Goal: Task Accomplishment & Management: Manage account settings

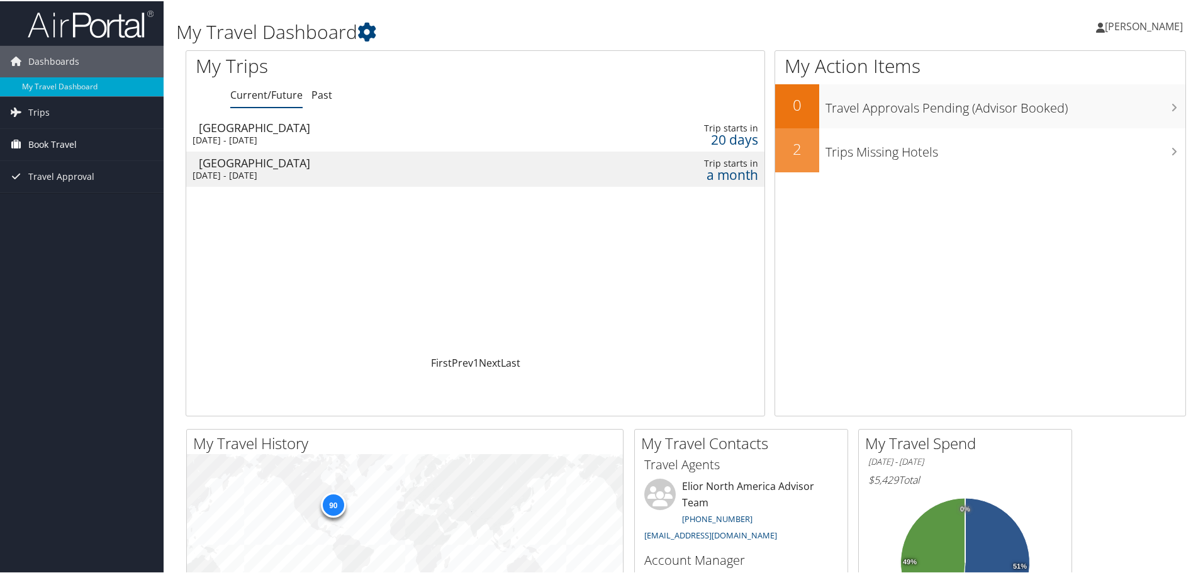
click at [66, 147] on span "Book Travel" at bounding box center [52, 143] width 48 height 31
click at [48, 205] on link "Book/Manage Online Trips" at bounding box center [82, 206] width 164 height 19
click at [33, 109] on span "Trips" at bounding box center [38, 111] width 21 height 31
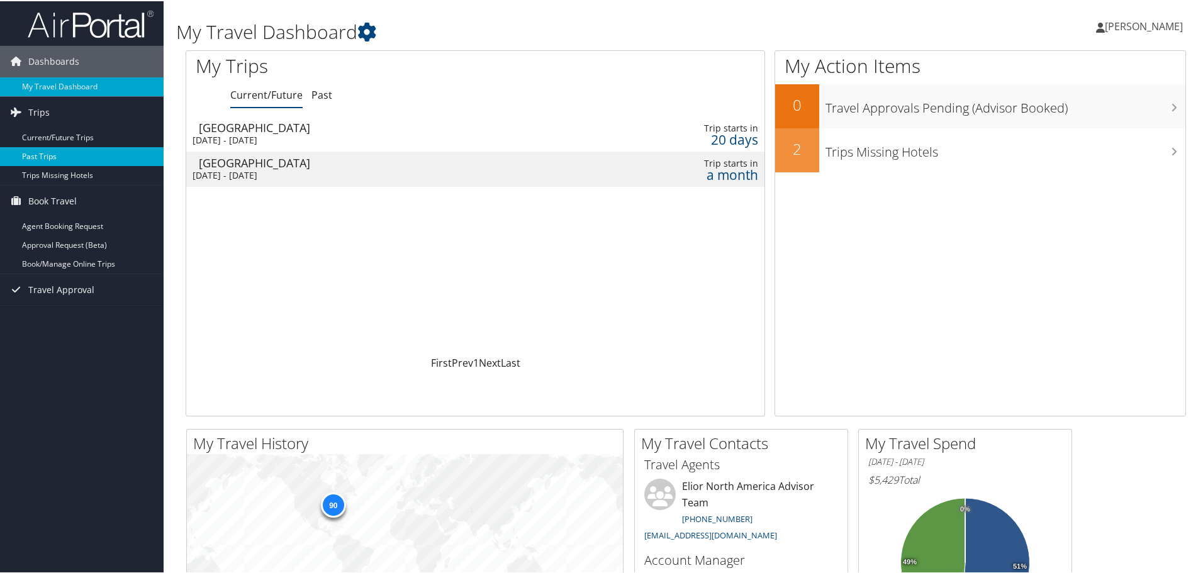
click at [38, 148] on link "Past Trips" at bounding box center [82, 155] width 164 height 19
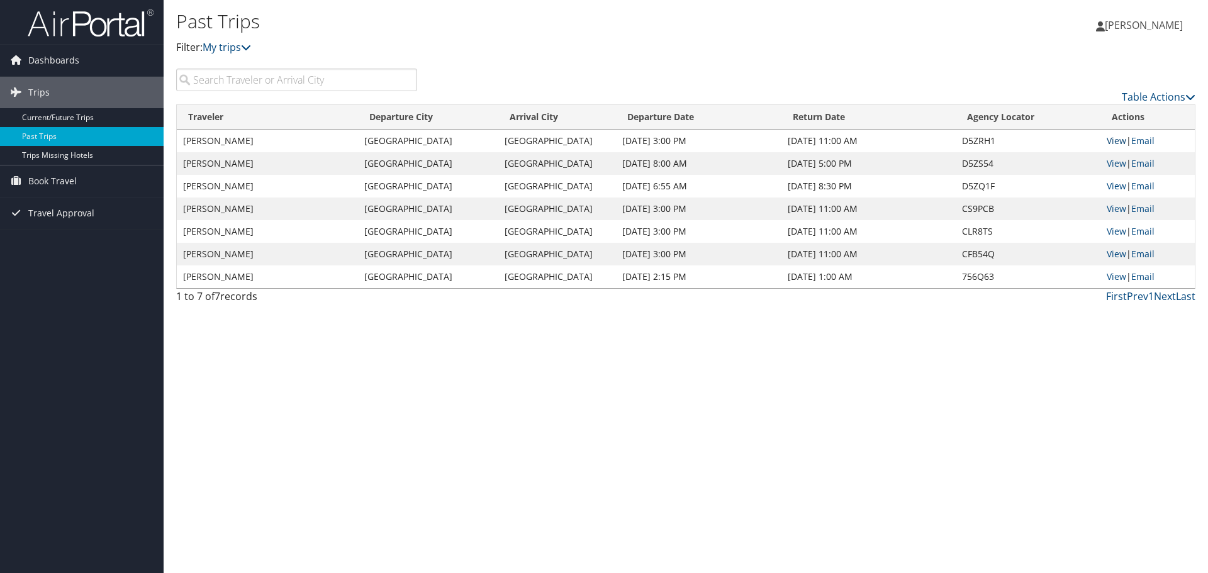
click at [1110, 142] on link "View" at bounding box center [1117, 141] width 20 height 12
